Goal: Information Seeking & Learning: Understand process/instructions

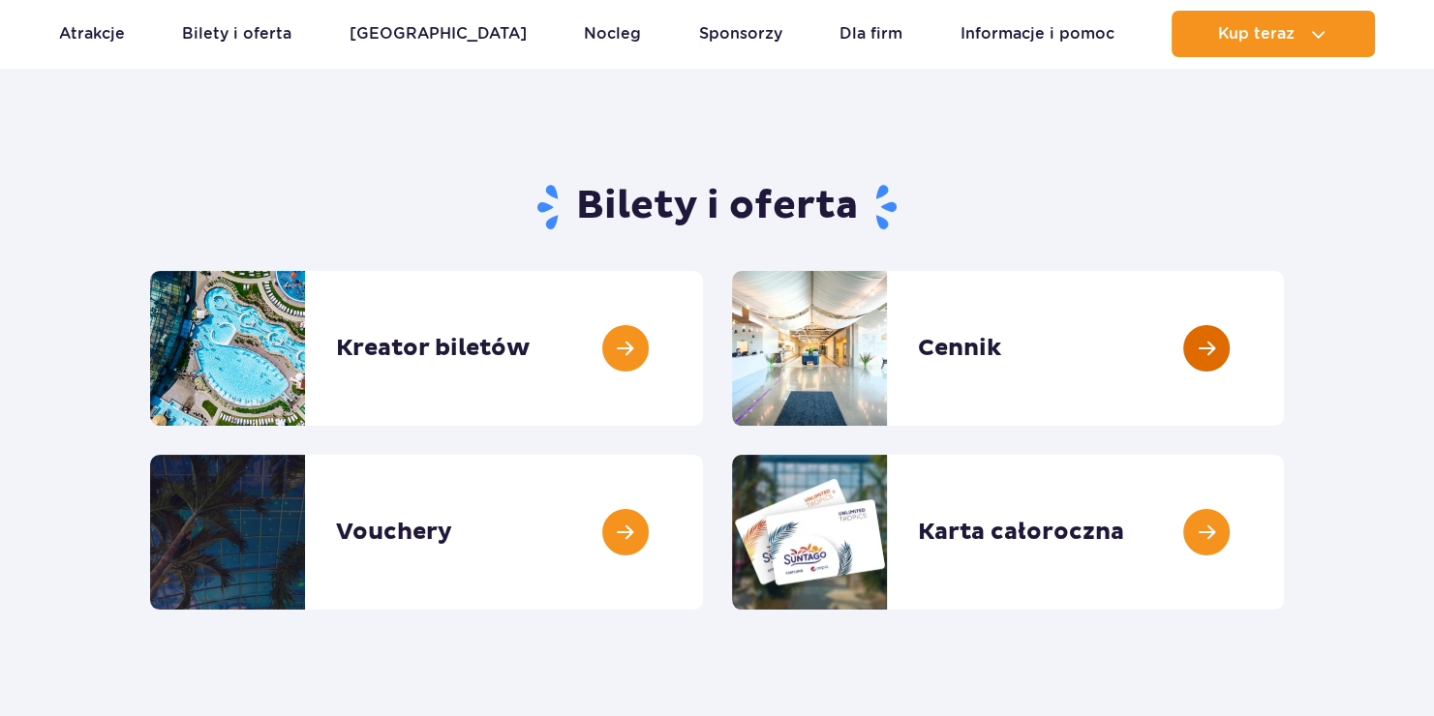
click at [1284, 341] on link at bounding box center [1284, 348] width 0 height 155
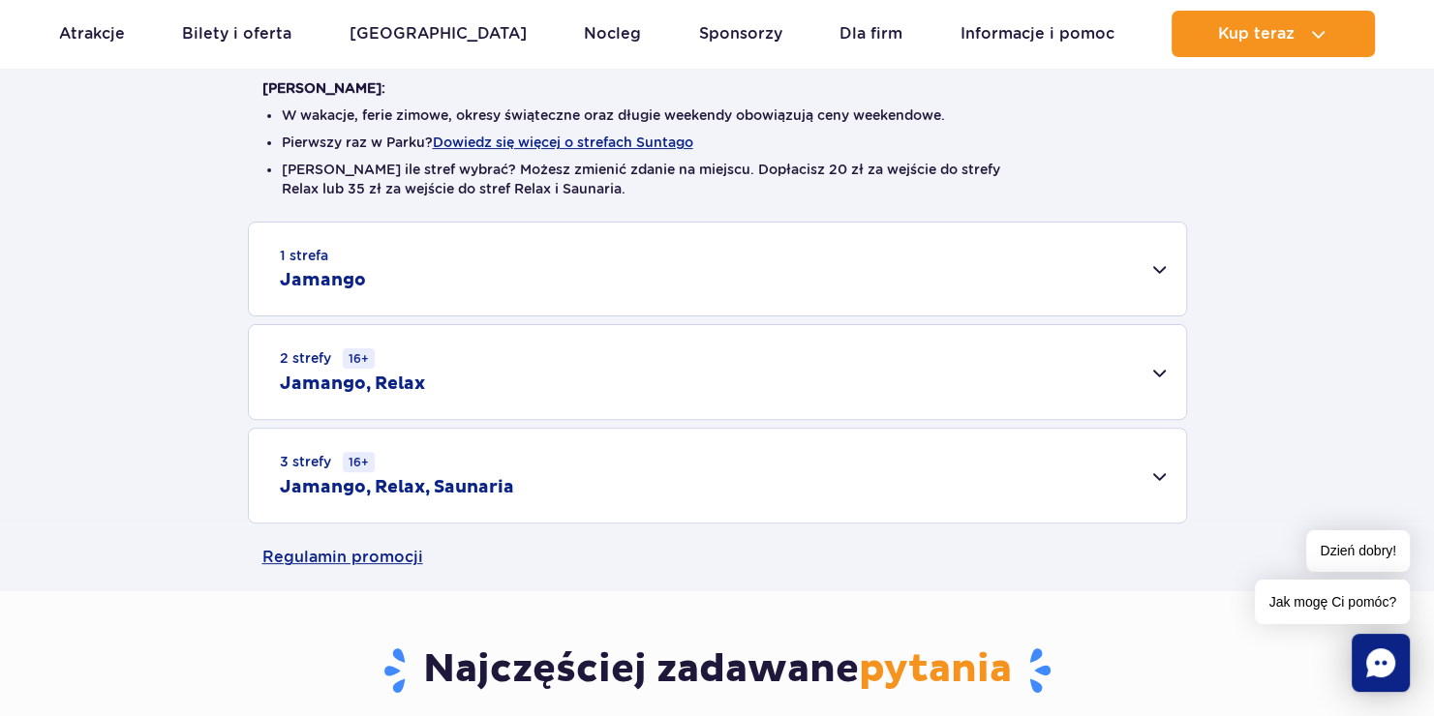
scroll to position [498, 0]
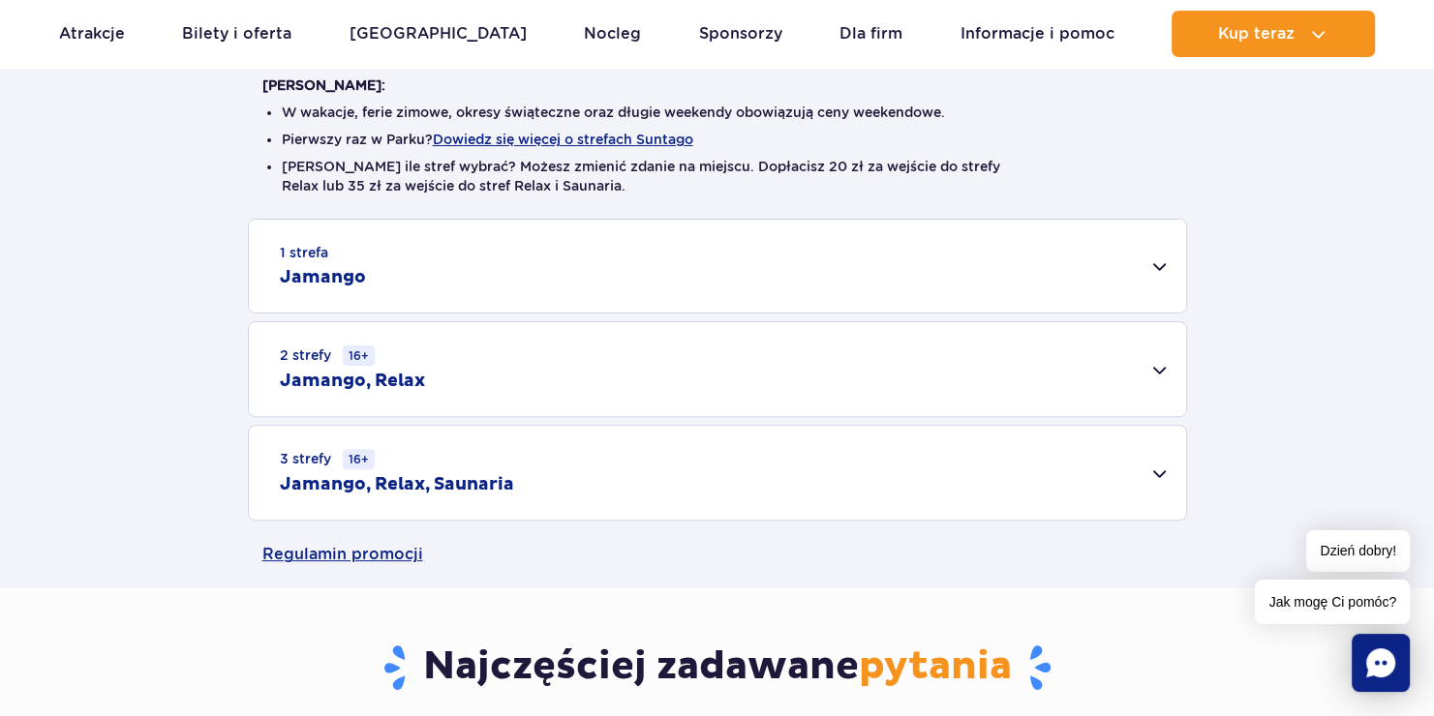
click at [1163, 259] on div "1 strefa Jamango" at bounding box center [717, 266] width 937 height 93
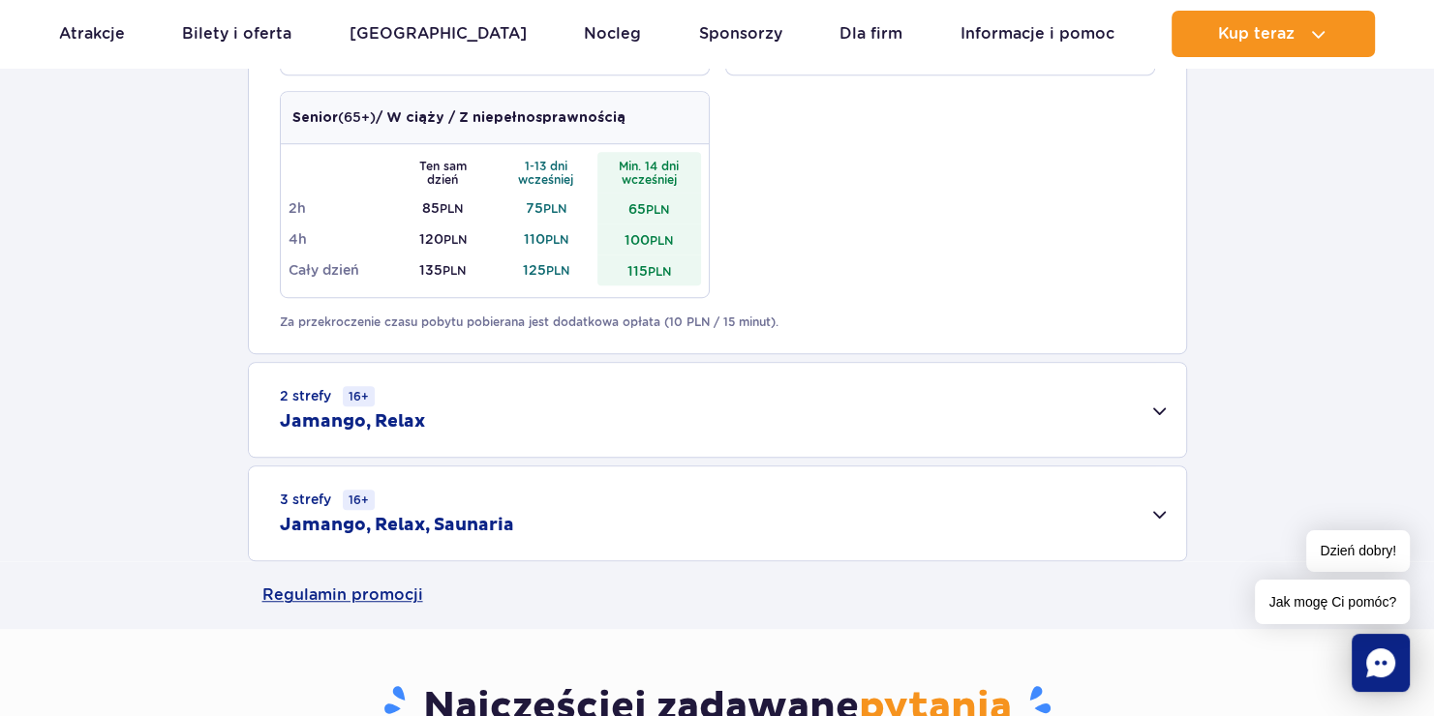
scroll to position [1165, 0]
click at [1161, 407] on div "2 strefy 16+ Jamango, Relax" at bounding box center [717, 409] width 937 height 94
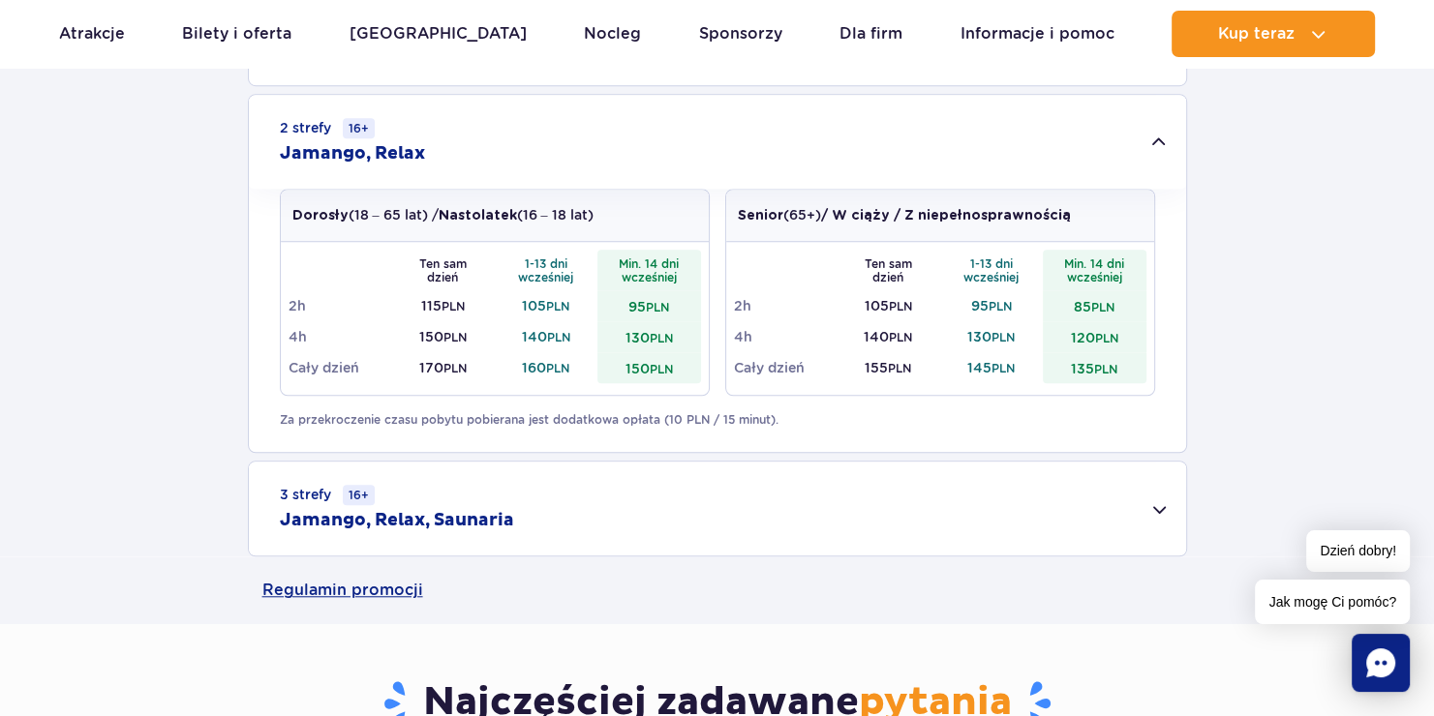
scroll to position [1436, 0]
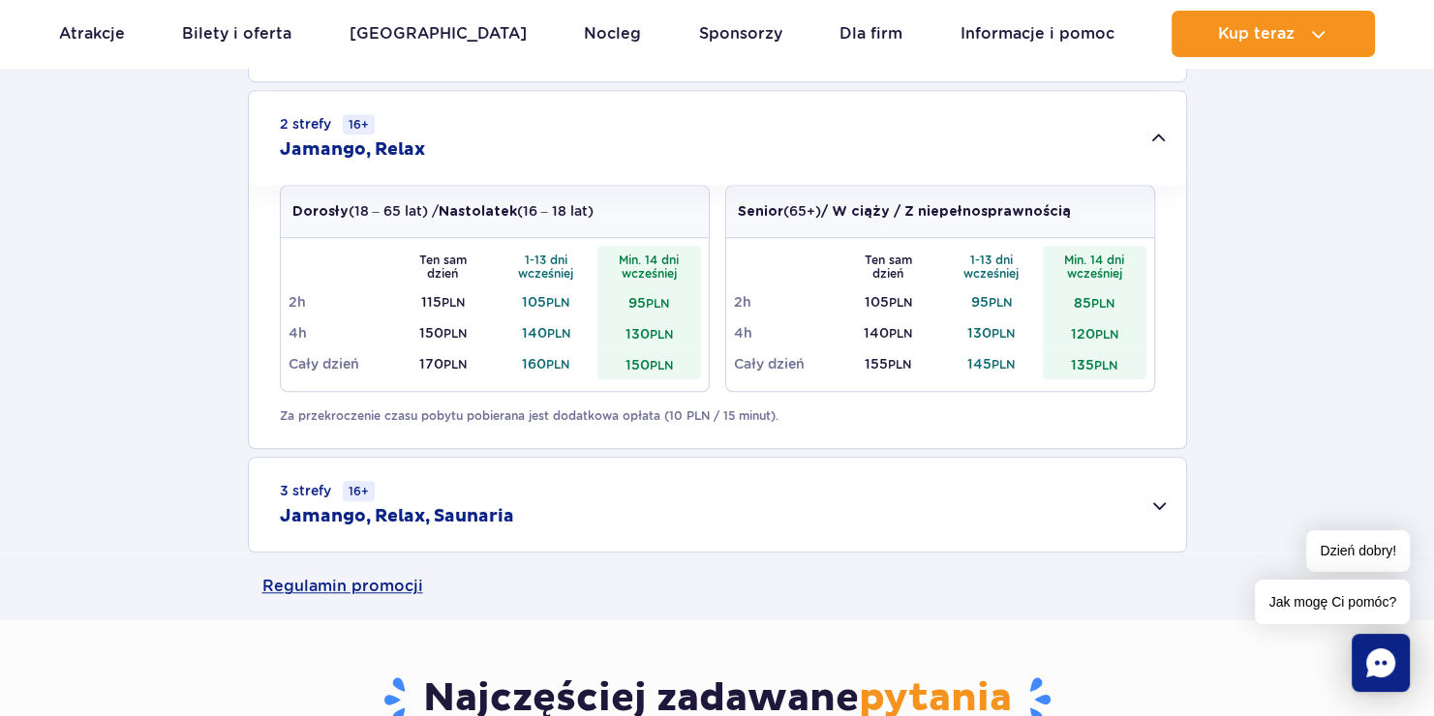
click at [1155, 516] on div "3 strefy 16+ Jamango, Relax, Saunaria" at bounding box center [717, 505] width 937 height 94
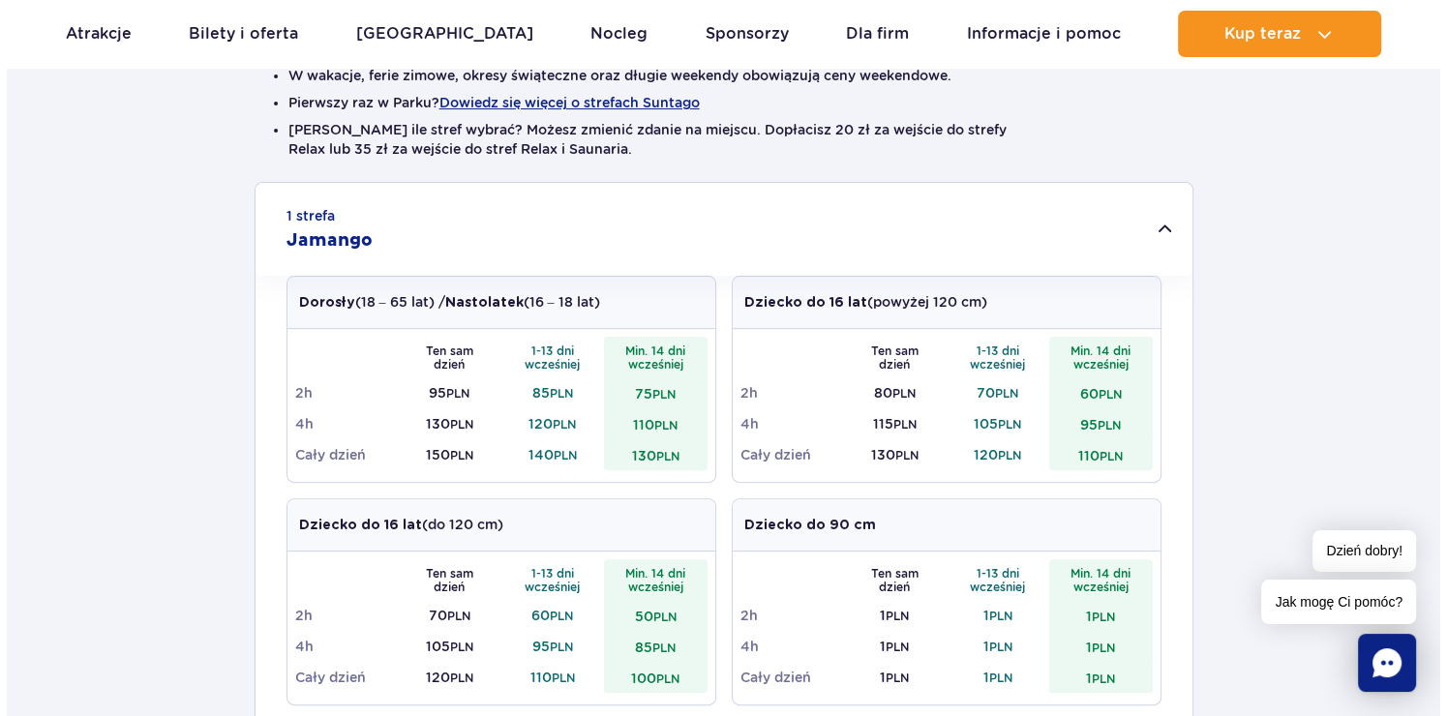
scroll to position [538, 0]
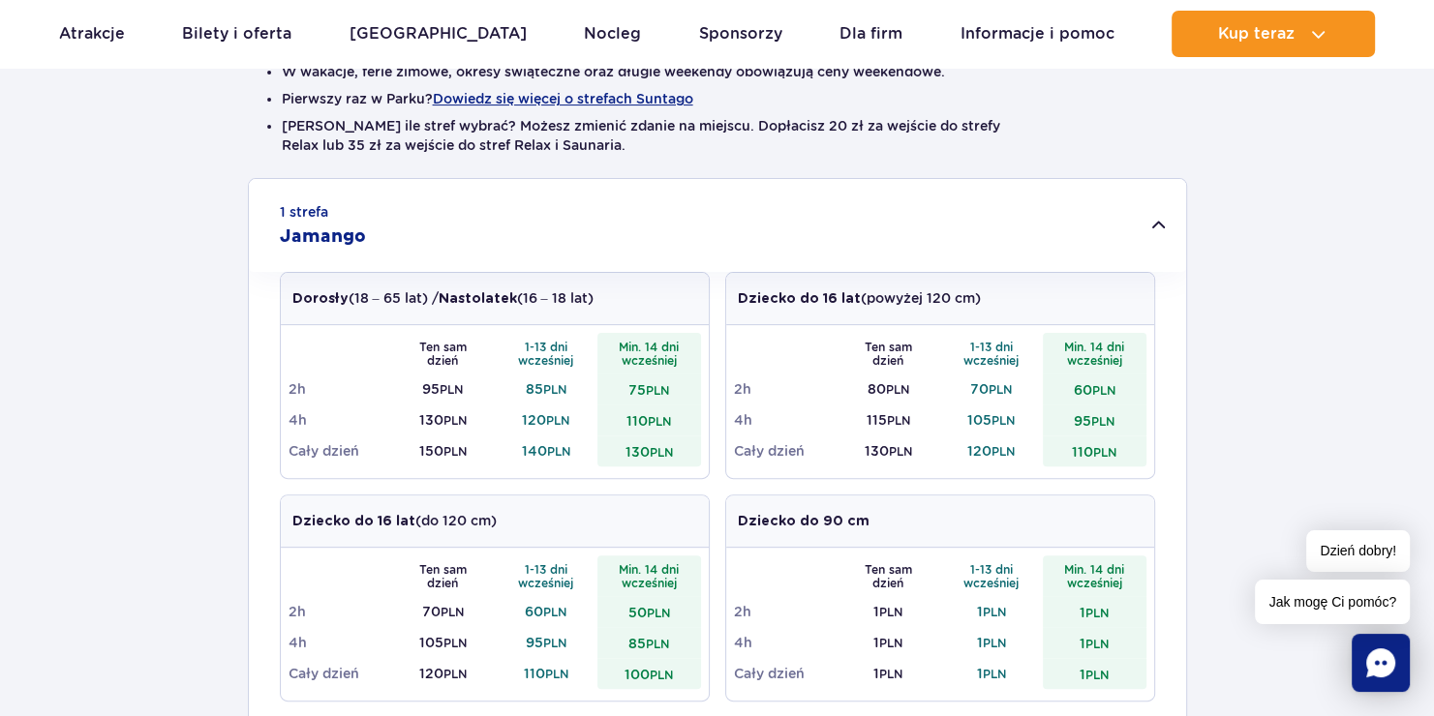
drag, startPoint x: 603, startPoint y: 94, endPoint x: 1102, endPoint y: 146, distance: 502.2
click at [1102, 146] on li "Nie wiesz ile stref wybrać? Możesz zmienić zdanie na miejscu. Dopłacisz 20 zł z…" at bounding box center [717, 135] width 871 height 39
click at [596, 101] on button "Dowiedz się więcej o strefach Suntago" at bounding box center [563, 98] width 260 height 15
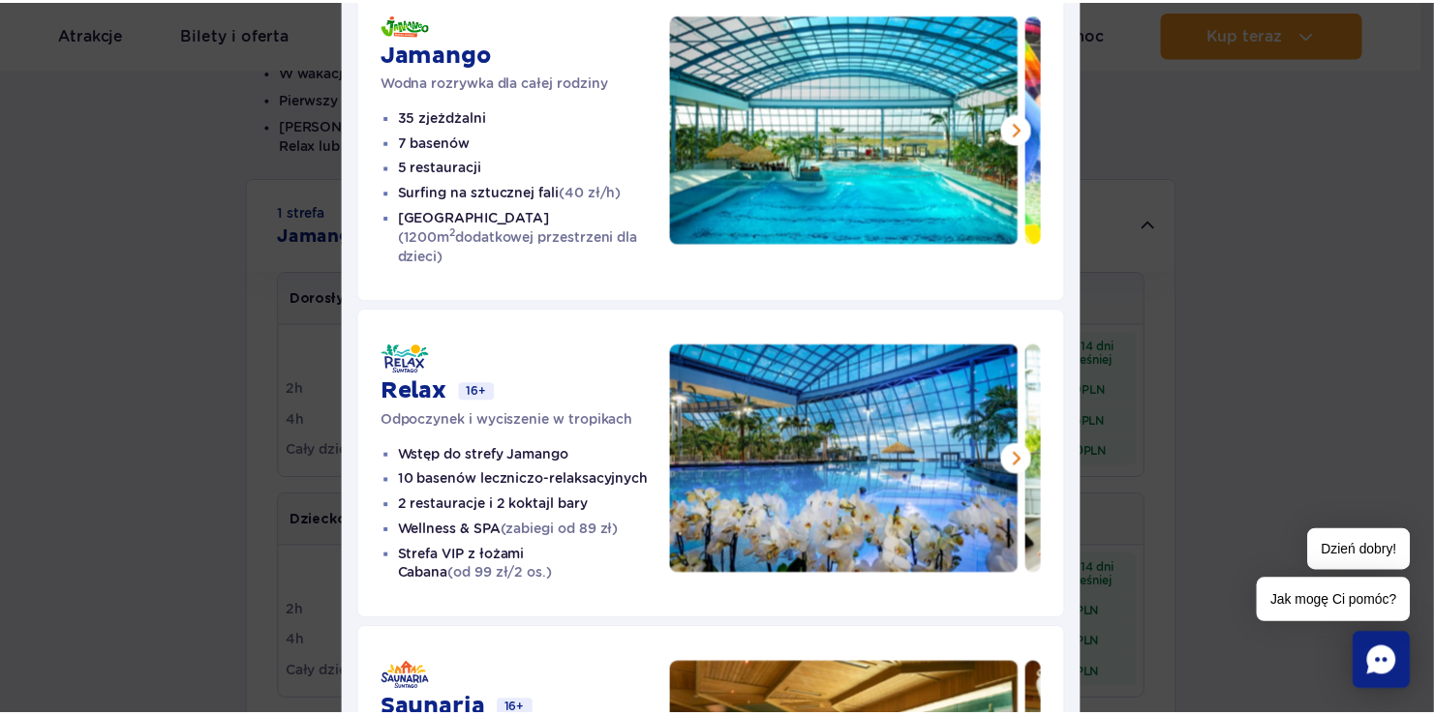
scroll to position [190, 0]
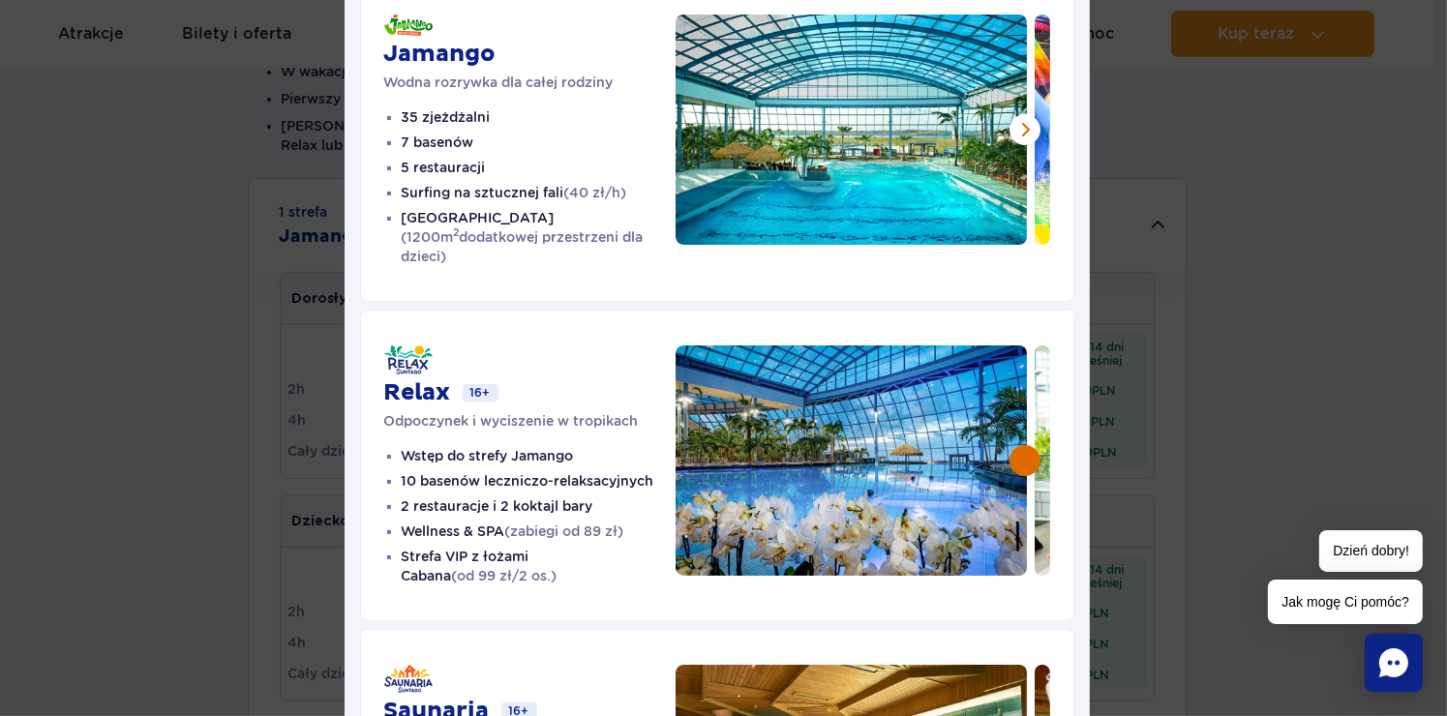
click at [1013, 445] on button at bounding box center [1025, 460] width 31 height 31
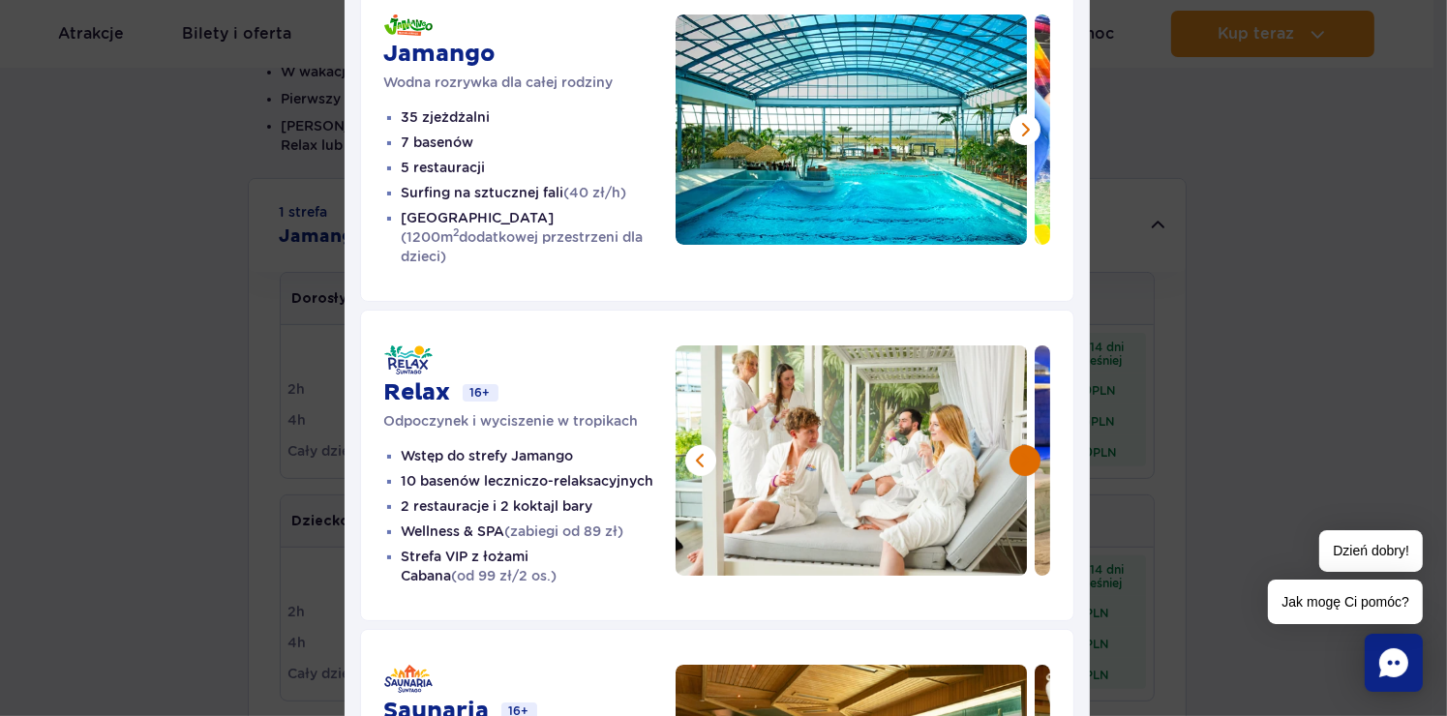
click at [1013, 445] on button at bounding box center [1025, 460] width 31 height 31
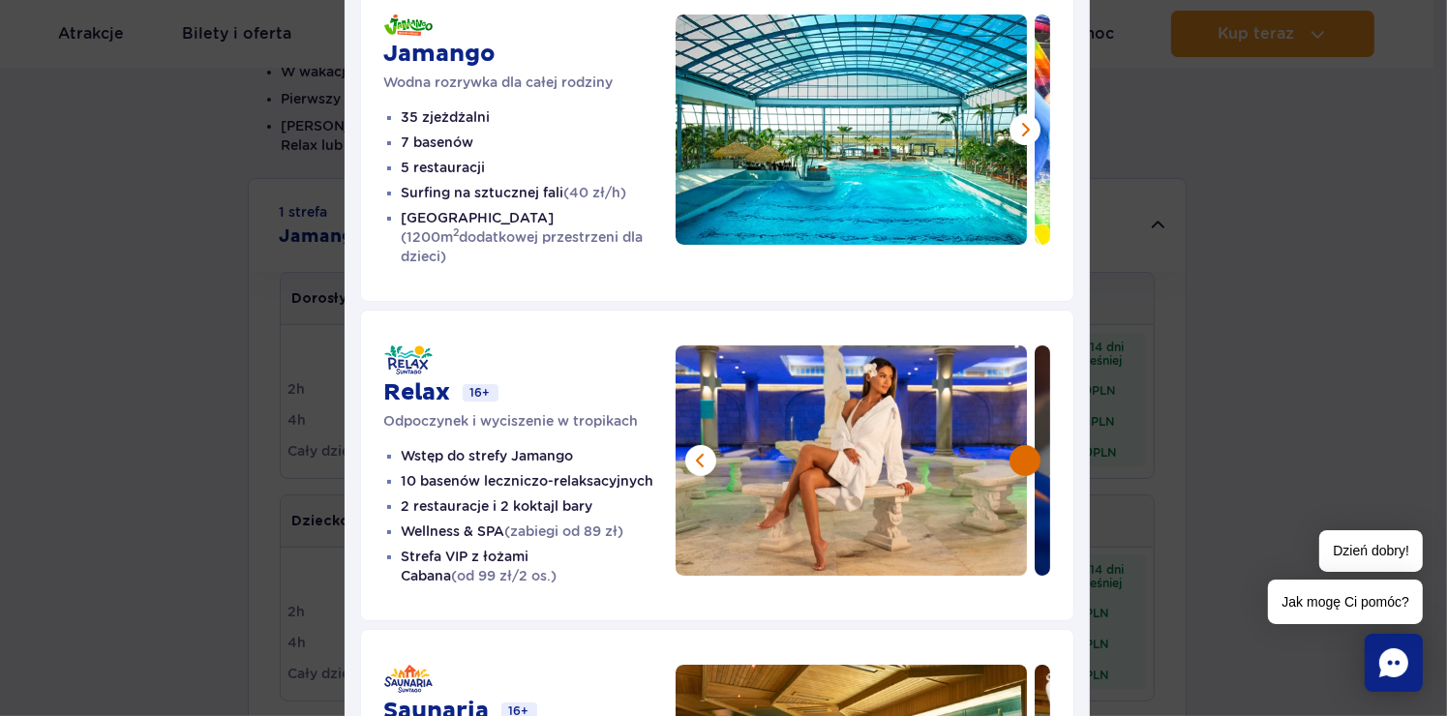
click at [1013, 445] on button at bounding box center [1025, 460] width 31 height 31
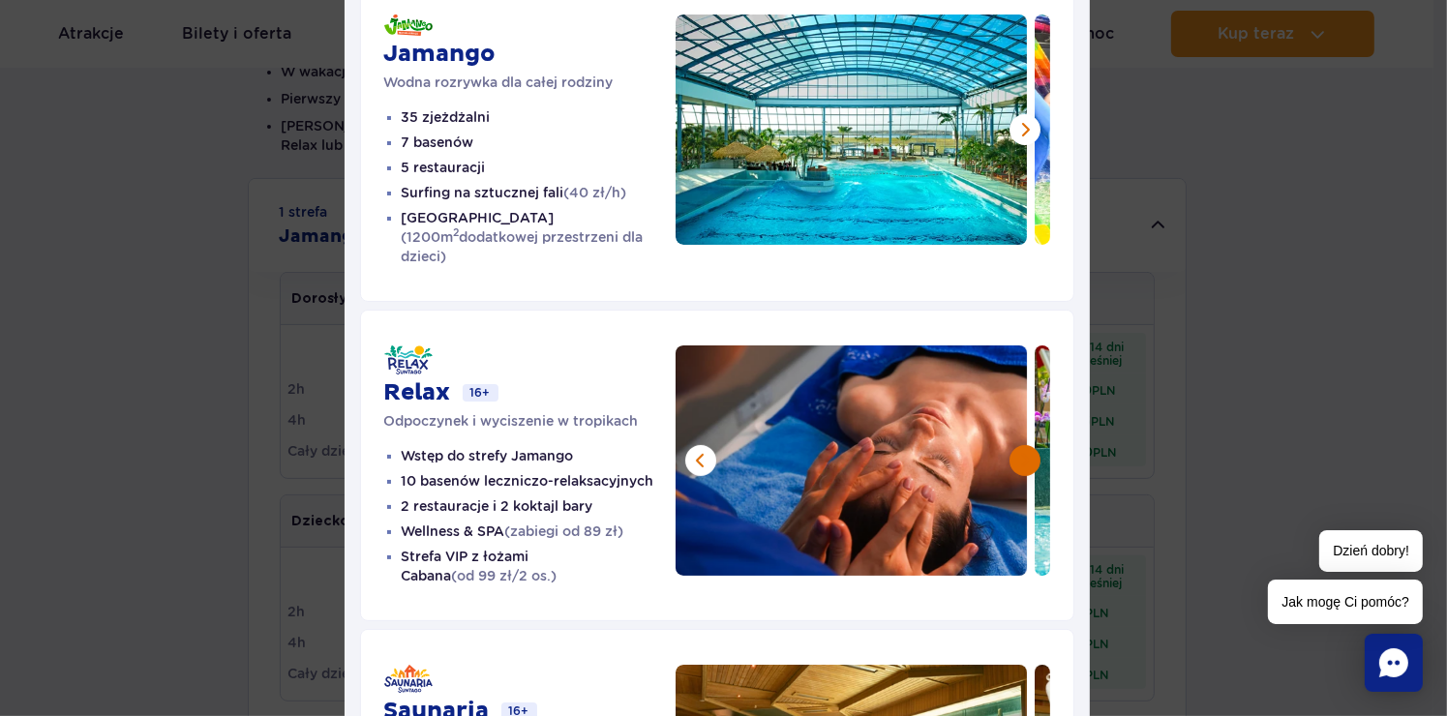
click at [1013, 445] on button at bounding box center [1025, 460] width 31 height 31
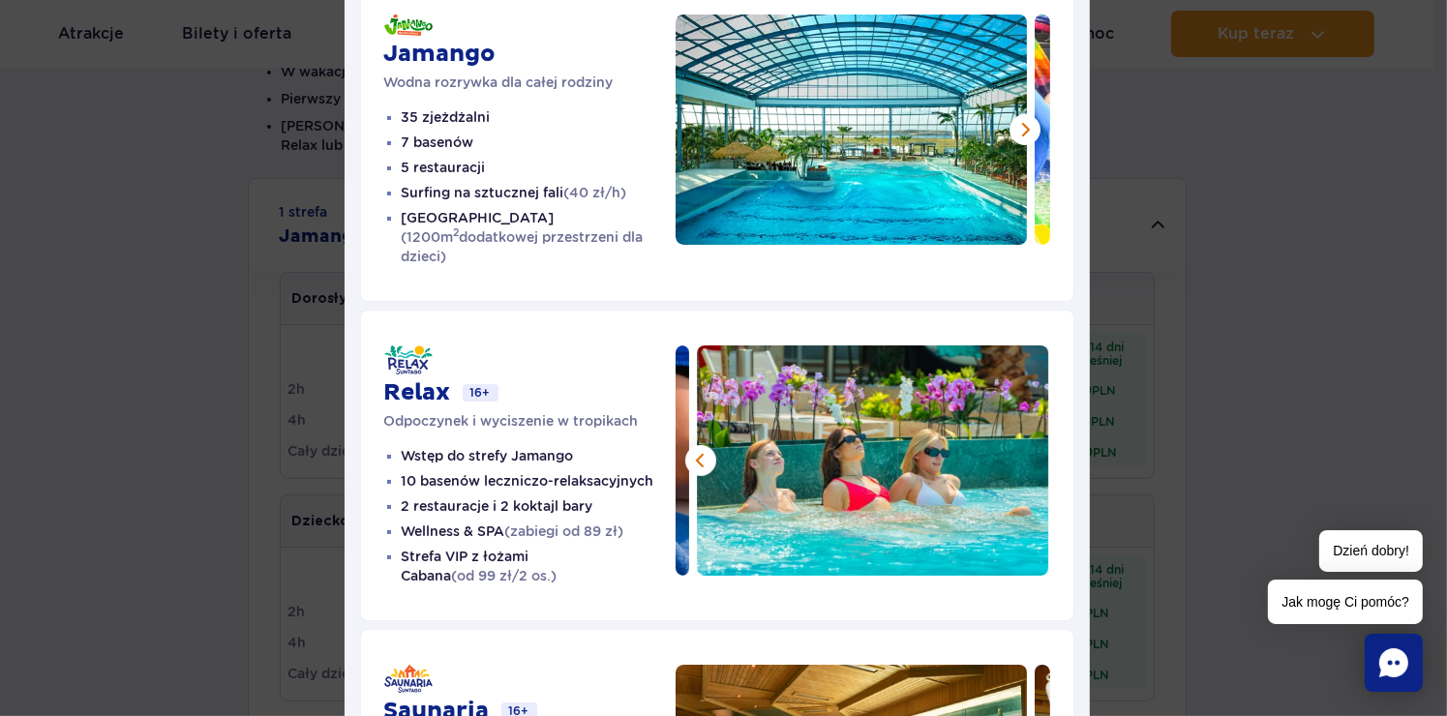
click at [1226, 310] on div "Strefy Suntago Jamango Wodna rozrywka dla całej rodziny 35 zjeżdżalni 7 basenów…" at bounding box center [717, 409] width 1434 height 1198
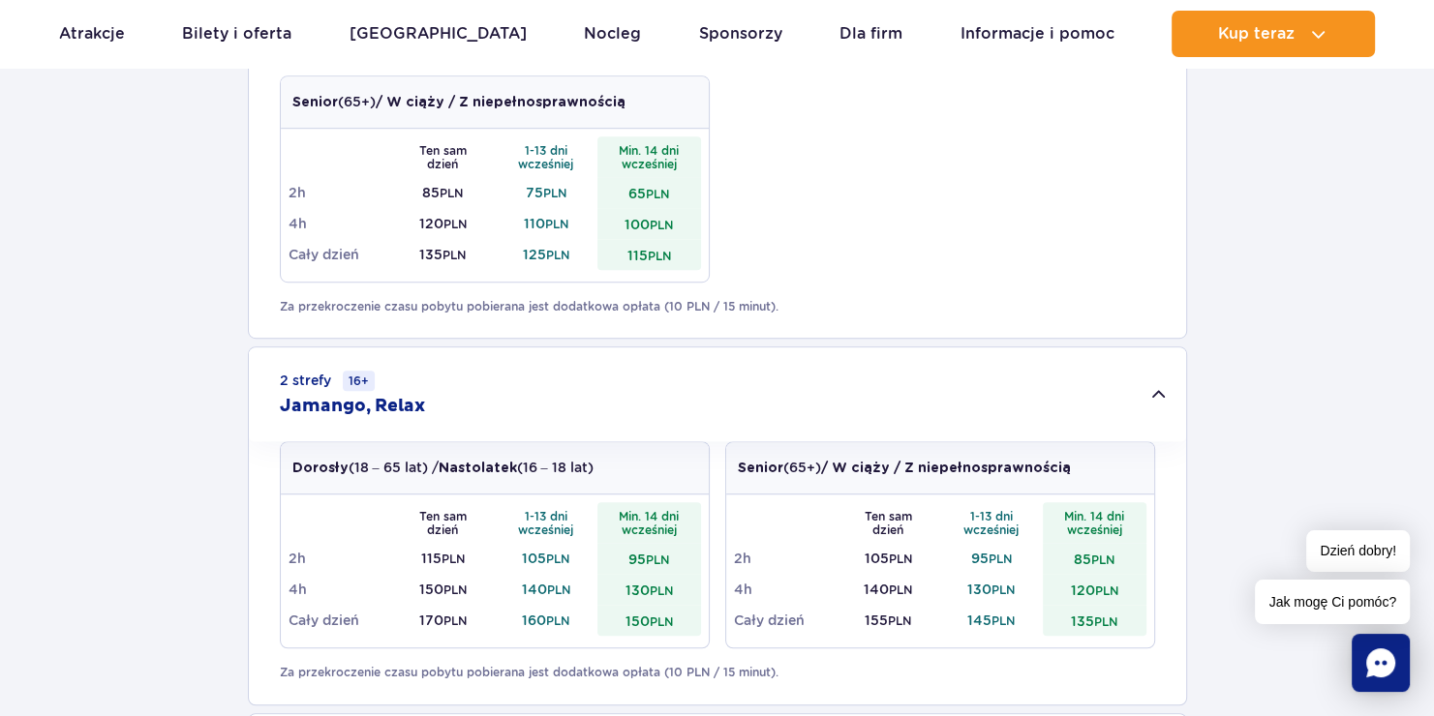
scroll to position [1183, 0]
